Goal: Task Accomplishment & Management: Manage account settings

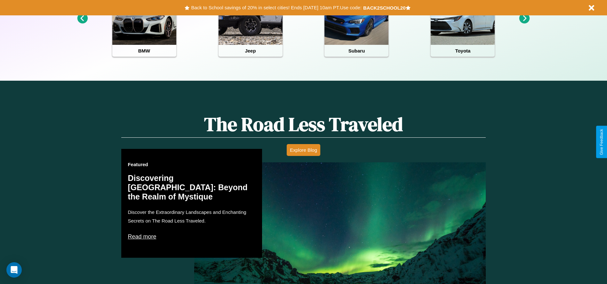
scroll to position [917, 0]
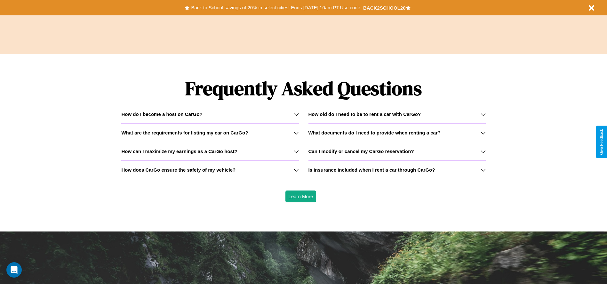
click at [396, 114] on h3 "How old do I need to be to rent a car with CarGo?" at bounding box center [364, 113] width 113 height 5
click at [296, 169] on icon at bounding box center [296, 169] width 5 height 5
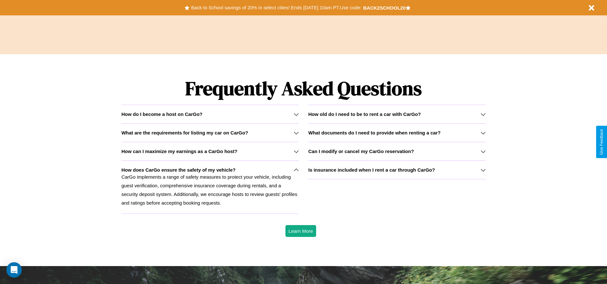
click at [396, 169] on h3 "Is insurance included when I rent a car through CarGo?" at bounding box center [371, 169] width 127 height 5
click at [483, 151] on icon at bounding box center [482, 151] width 5 height 5
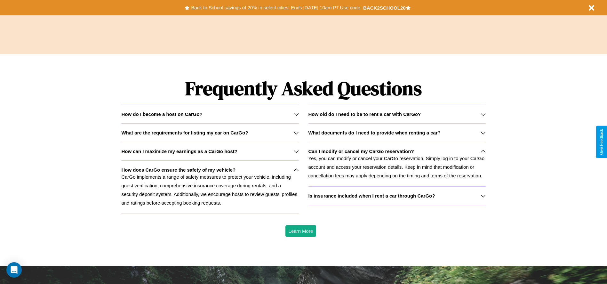
click at [396, 114] on h3 "How old do I need to be to rent a car with CarGo?" at bounding box center [364, 113] width 113 height 5
click at [276, 8] on button "Back to School savings of 20% in select cities! Ends [DATE] 10am PT. Use code:" at bounding box center [275, 7] width 173 height 9
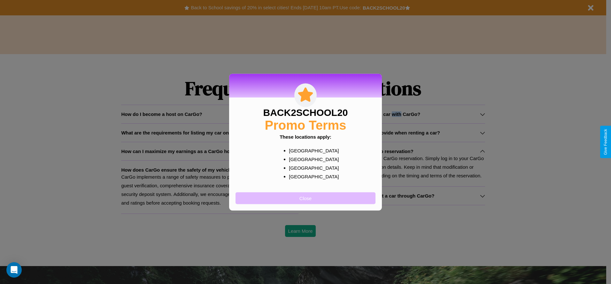
click at [306, 198] on button "Close" at bounding box center [306, 198] width 140 height 12
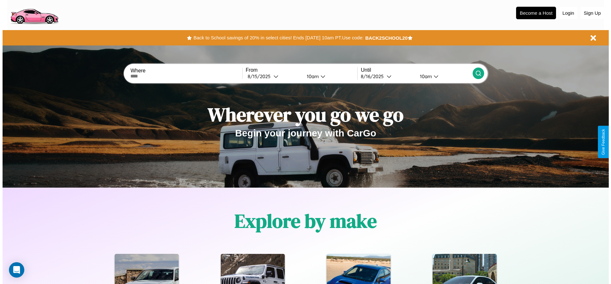
scroll to position [0, 0]
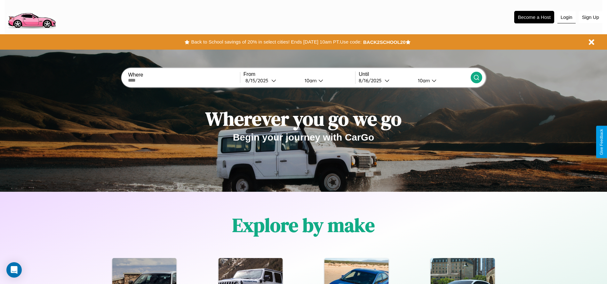
click at [566, 17] on button "Login" at bounding box center [566, 17] width 18 height 12
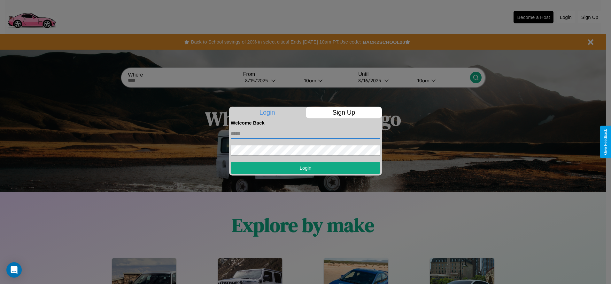
click at [306, 133] on input "text" at bounding box center [306, 134] width 150 height 10
type input "**********"
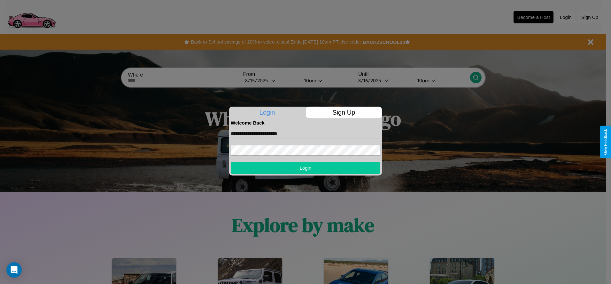
click at [306, 168] on button "Login" at bounding box center [306, 168] width 150 height 12
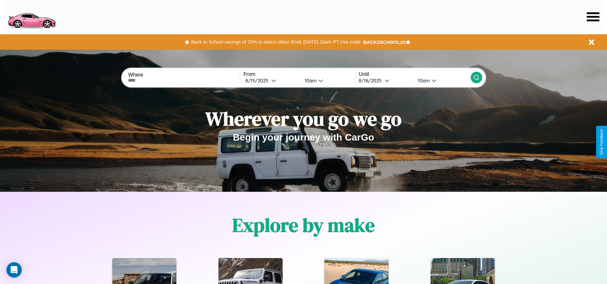
click at [592, 17] on icon at bounding box center [592, 16] width 12 height 9
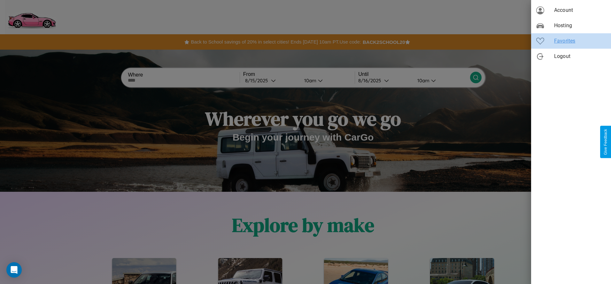
click at [571, 41] on span "Favorites" at bounding box center [580, 41] width 52 height 8
